Goal: Information Seeking & Learning: Compare options

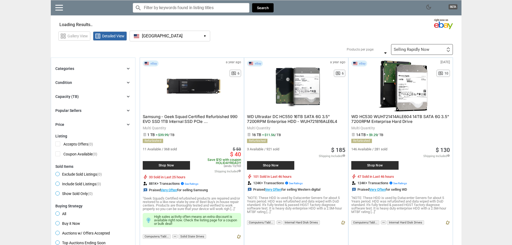
click at [124, 92] on div "Categories chevron_right search Select All shown | Clear All shown Show More Co…" at bounding box center [93, 96] width 76 height 62
click at [129, 96] on icon "chevron_right" at bounding box center [128, 96] width 5 height 5
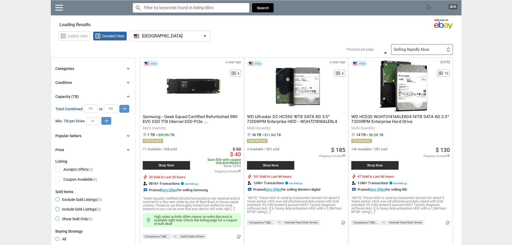
type input "*"
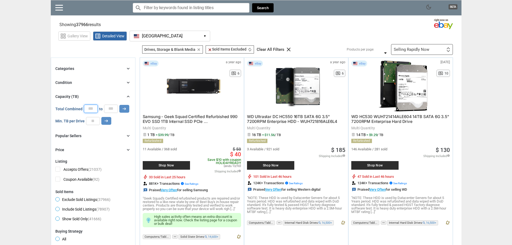
click at [88, 109] on input "*" at bounding box center [91, 109] width 14 height 8
click at [95, 123] on input "number" at bounding box center [93, 121] width 14 height 8
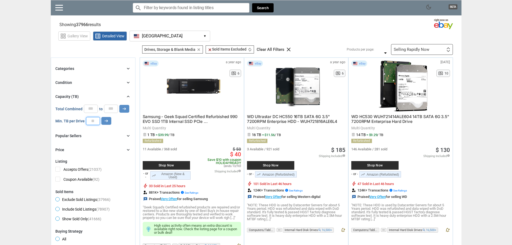
type input "*"
click at [93, 109] on input "*" at bounding box center [91, 109] width 14 height 8
drag, startPoint x: 94, startPoint y: 108, endPoint x: 68, endPoint y: 107, distance: 26.4
click at [68, 107] on div "Total Combined * to * arrow_right_alt" at bounding box center [92, 109] width 74 height 8
type input "**"
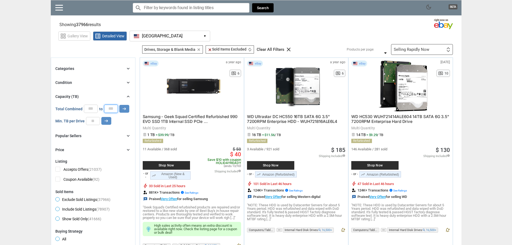
click at [114, 111] on input "*" at bounding box center [111, 109] width 14 height 8
drag, startPoint x: 112, startPoint y: 109, endPoint x: 99, endPoint y: 109, distance: 12.9
click at [99, 109] on div "Total Combined ** to * arrow_right_alt" at bounding box center [92, 109] width 74 height 8
type input "*"
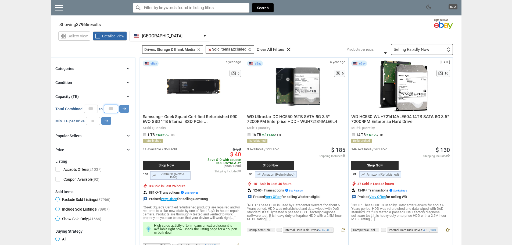
scroll to position [0, 6]
type input "******"
click at [125, 107] on icon "arrow_right_alt" at bounding box center [124, 108] width 5 height 5
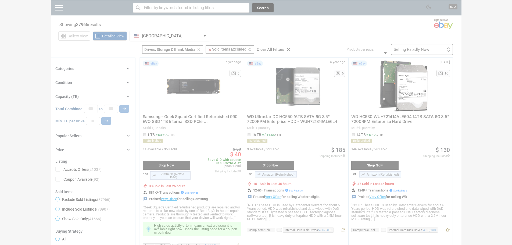
click at [105, 122] on div at bounding box center [256, 122] width 512 height 245
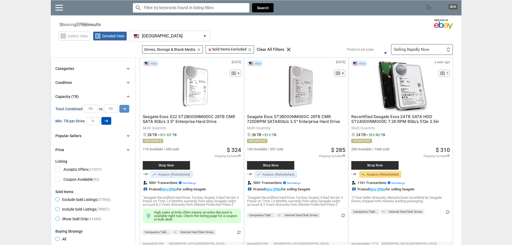
click at [106, 123] on icon "arrow_right_alt" at bounding box center [106, 120] width 5 height 5
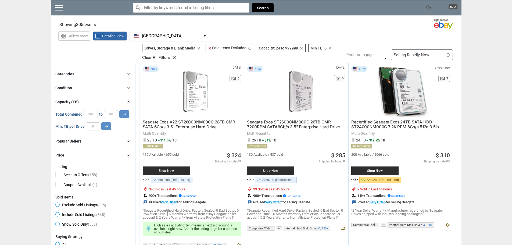
click at [418, 55] on div "Selling Rapidly Now" at bounding box center [411, 55] width 35 height 4
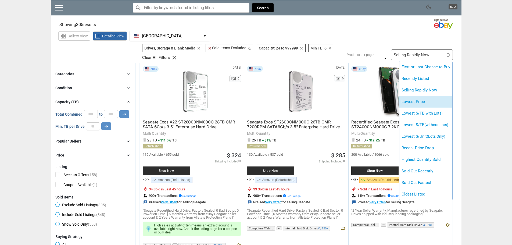
click at [430, 102] on li "Lowest Price" at bounding box center [426, 102] width 53 height 12
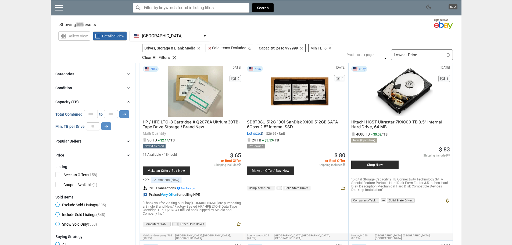
click at [435, 59] on div "Lowest Price First or Last Chance to Buy Recently Listed Selling Rapidly Now Lo…" at bounding box center [422, 54] width 62 height 11
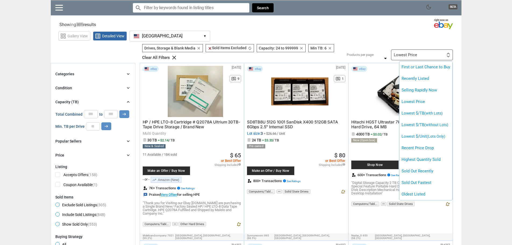
drag, startPoint x: 436, startPoint y: 115, endPoint x: 434, endPoint y: 112, distance: 3.3
click at [435, 115] on span "(with Lots)" at bounding box center [434, 113] width 18 height 4
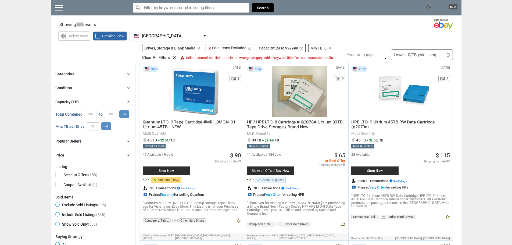
type input "*"
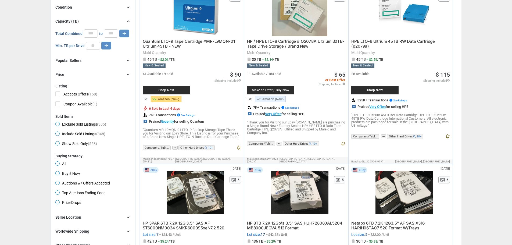
scroll to position [54, 0]
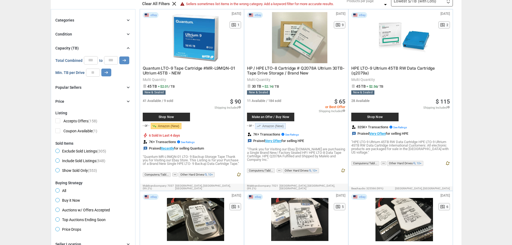
click at [89, 104] on div "Price chevron_right" at bounding box center [93, 101] width 76 height 6
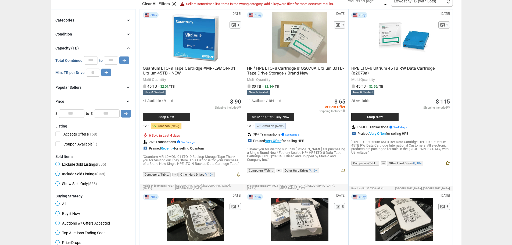
click at [90, 89] on div "Popular Sellers chevron_right" at bounding box center [93, 87] width 76 height 6
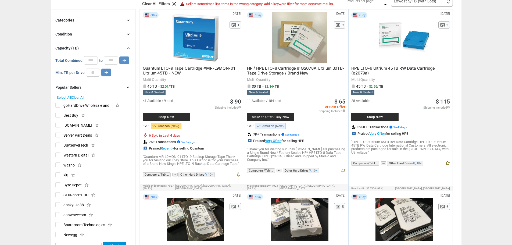
click at [99, 90] on div "Popular Sellers chevron_right" at bounding box center [93, 87] width 76 height 6
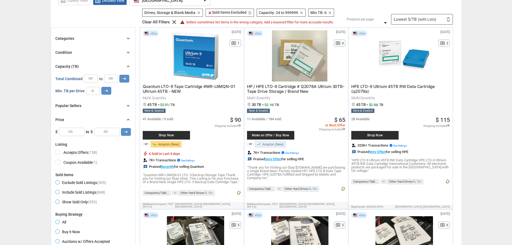
scroll to position [0, 0]
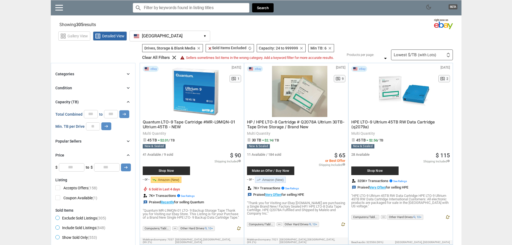
click at [85, 92] on div "Categories chevron_right search close Select All shown | Clear All shown Comput…" at bounding box center [93, 121] width 76 height 101
click at [88, 86] on div "Condition chevron_right" at bounding box center [93, 88] width 76 height 6
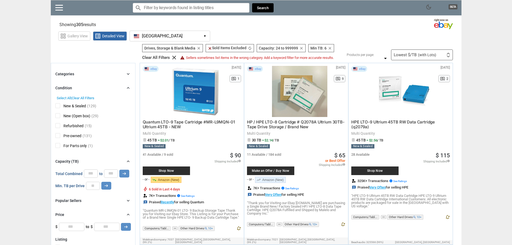
click at [84, 73] on div "Categories chevron_right" at bounding box center [93, 74] width 76 height 6
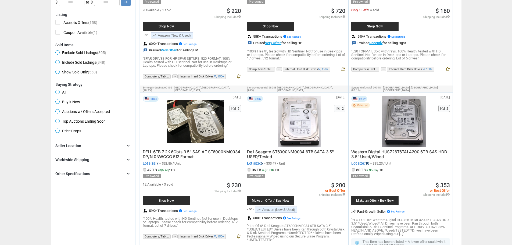
scroll to position [376, 0]
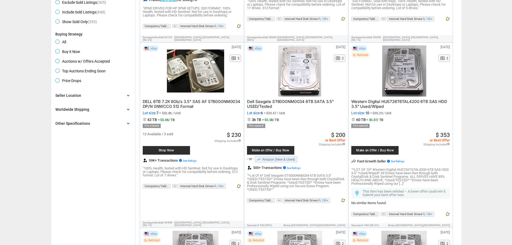
click at [105, 97] on div "Seller Location chevron_right" at bounding box center [93, 95] width 76 height 6
click at [98, 130] on div "Worldwide Shipping chevron_right" at bounding box center [93, 129] width 76 height 6
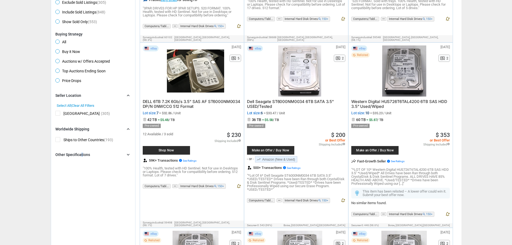
click at [82, 152] on div "Other Specifications" at bounding box center [72, 154] width 35 height 5
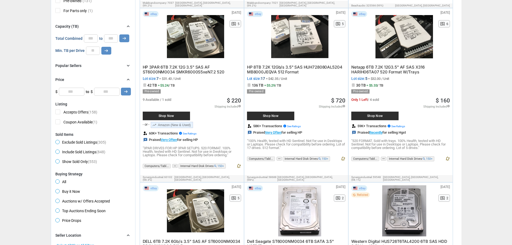
scroll to position [188, 0]
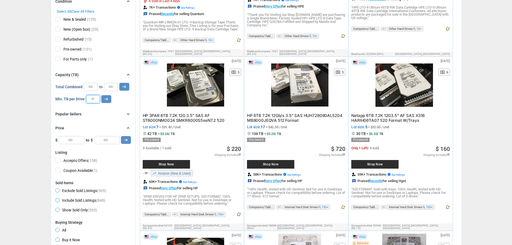
drag, startPoint x: 97, startPoint y: 100, endPoint x: 89, endPoint y: 100, distance: 8.3
click at [89, 100] on input "*" at bounding box center [93, 99] width 14 height 8
type input "*"
click at [127, 103] on div "Categories chevron_right search close Select All shown | Clear All shown Comput…" at bounding box center [93, 14] width 76 height 262
click at [107, 100] on icon "arrow_right_alt" at bounding box center [106, 99] width 5 height 5
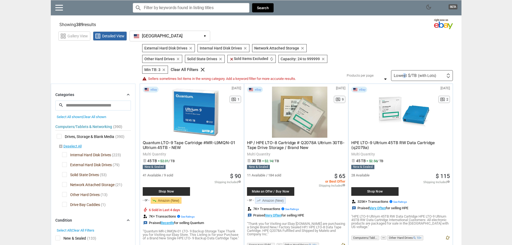
click at [405, 75] on div "Lowest $/TB (with Lots)" at bounding box center [415, 76] width 42 height 4
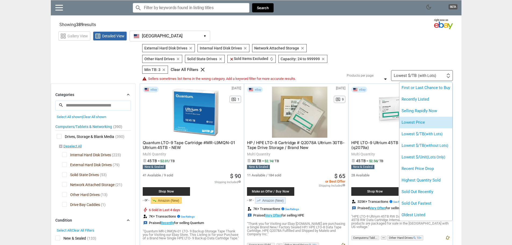
click at [429, 123] on li "Lowest Price" at bounding box center [426, 123] width 53 height 12
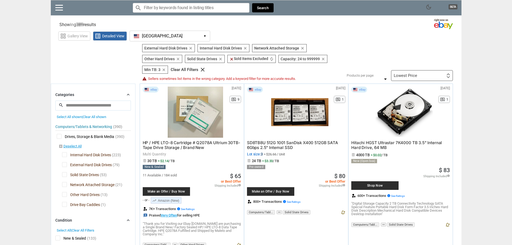
type input "*"
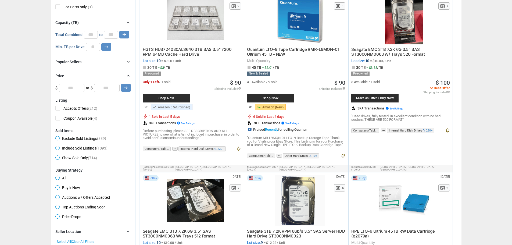
scroll to position [269, 0]
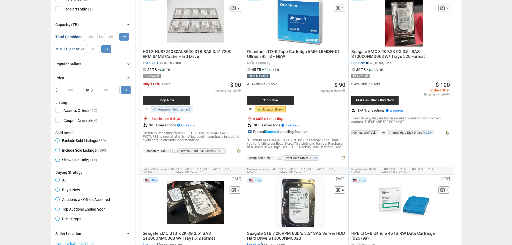
click at [90, 67] on div "Popular Sellers chevron_right" at bounding box center [93, 64] width 76 height 6
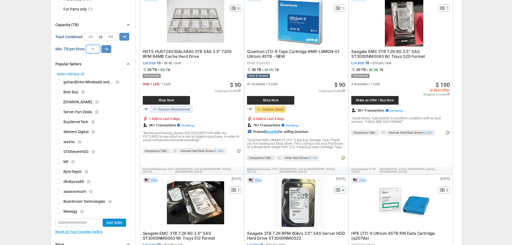
drag, startPoint x: 98, startPoint y: 48, endPoint x: 60, endPoint y: 50, distance: 37.9
click at [60, 50] on div "Min. TB per Drive * arrow_right_alt" at bounding box center [83, 49] width 56 height 8
type input "*"
click at [108, 48] on icon "arrow_right_alt" at bounding box center [106, 49] width 5 height 5
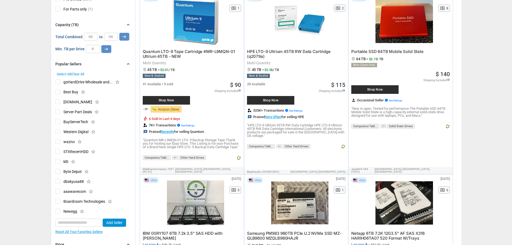
scroll to position [238, 0]
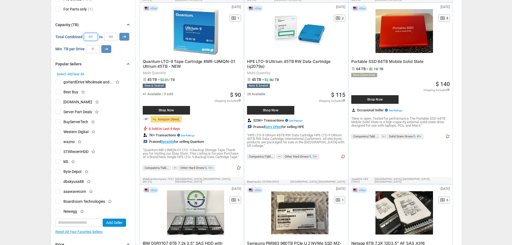
drag, startPoint x: 92, startPoint y: 36, endPoint x: 76, endPoint y: 40, distance: 17.2
click at [76, 40] on div "Total Combined ** to ****** arrow_right_alt" at bounding box center [92, 37] width 74 height 8
drag, startPoint x: 91, startPoint y: 37, endPoint x: 53, endPoint y: 37, distance: 38.7
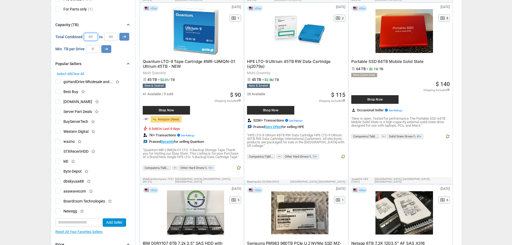
type input "**"
click at [124, 60] on div "Categories chevron_right search close Select All shown | Clear All shown Comput…" at bounding box center [93, 46] width 76 height 428
click at [102, 47] on button "arrow_right_alt" at bounding box center [106, 49] width 10 height 8
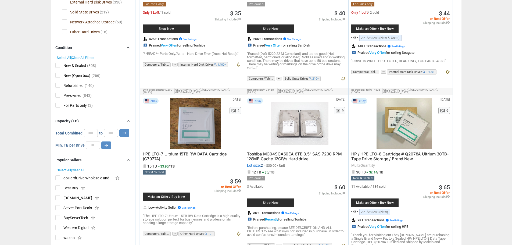
scroll to position [134, 0]
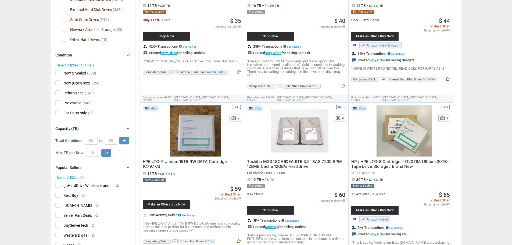
click at [61, 66] on span "Select All" at bounding box center [64, 65] width 14 height 4
click at [59, 114] on span "For Parts only" at bounding box center [70, 113] width 31 height 7
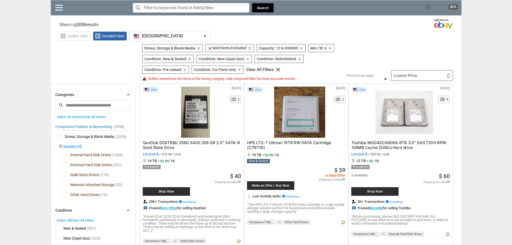
click at [424, 68] on div "Filters 9 Drives, Storage & Blank Media Drives, Storage & Blank Media clear cle…" at bounding box center [295, 62] width 315 height 37
click at [422, 75] on div "Lowest Price First or Last Chance to Buy Recently Listed Selling Rapidly Now Lo…" at bounding box center [422, 75] width 62 height 11
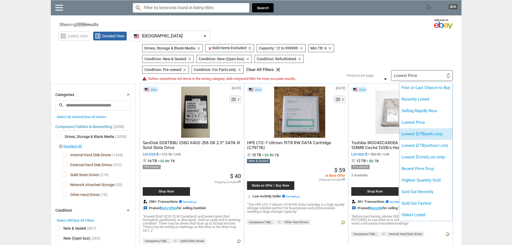
click at [439, 133] on span "(with Lots)" at bounding box center [434, 134] width 18 height 4
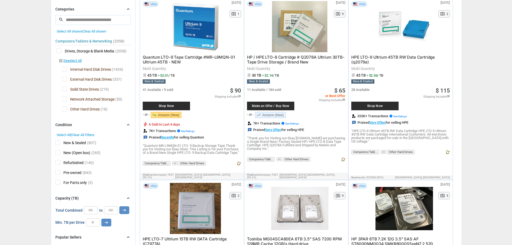
scroll to position [161, 0]
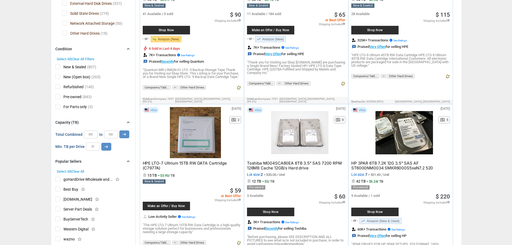
type input "*"
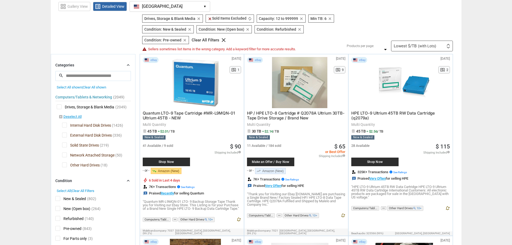
scroll to position [81, 0]
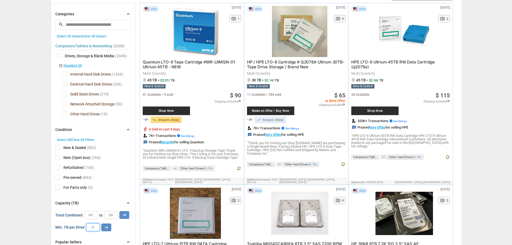
drag, startPoint x: 95, startPoint y: 227, endPoint x: 65, endPoint y: 224, distance: 30.6
click at [65, 224] on div "Min. TB per Drive * arrow_right_alt" at bounding box center [83, 227] width 56 height 8
type input "*"
click at [108, 229] on icon "arrow_right_alt" at bounding box center [106, 227] width 5 height 5
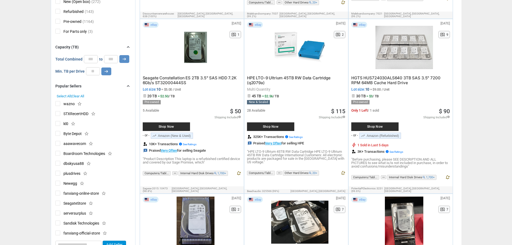
scroll to position [269, 0]
